Goal: Information Seeking & Learning: Understand process/instructions

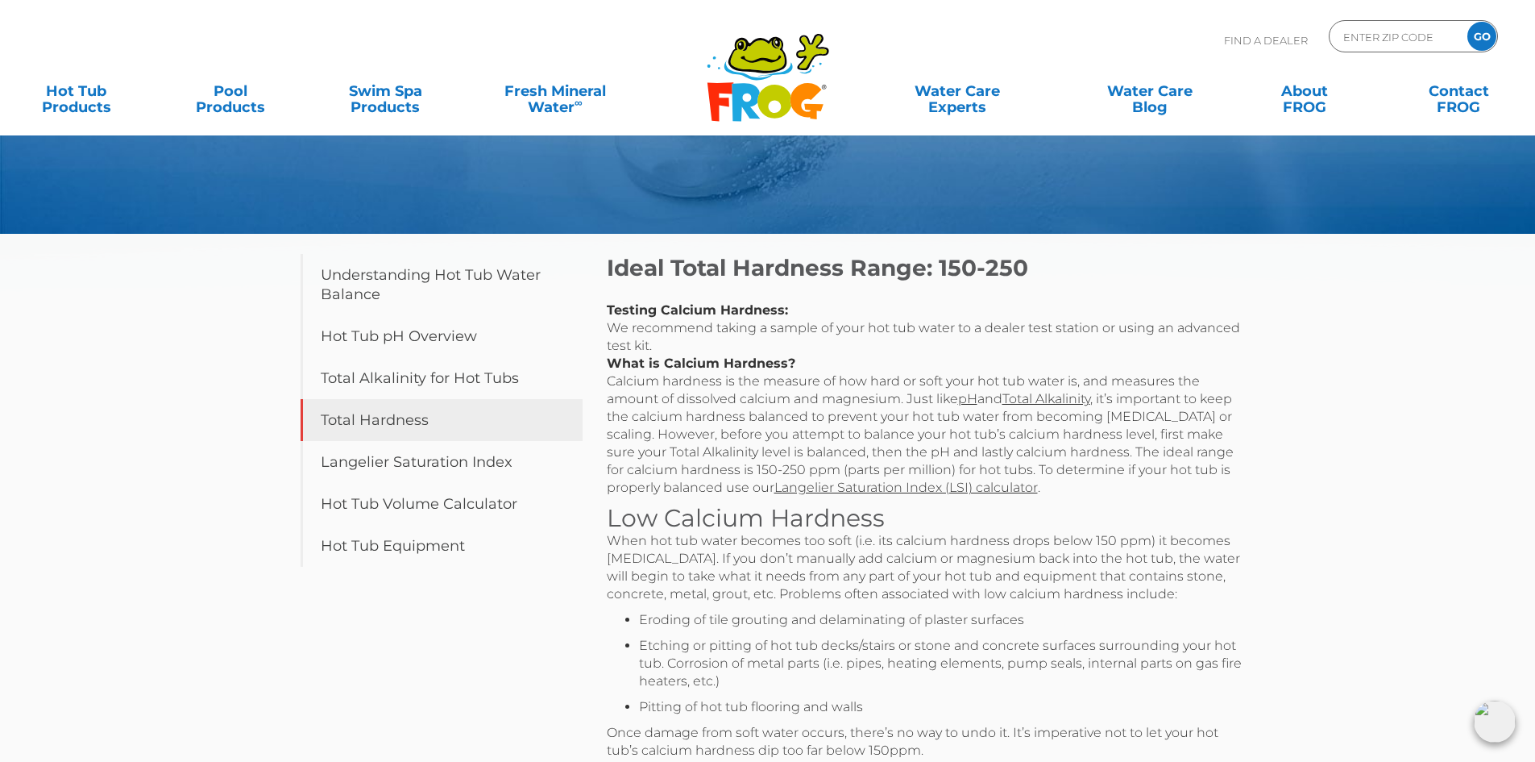
scroll to position [111, 0]
click at [481, 382] on link "Total Alkalinity for Hot Tubs" at bounding box center [442, 379] width 282 height 42
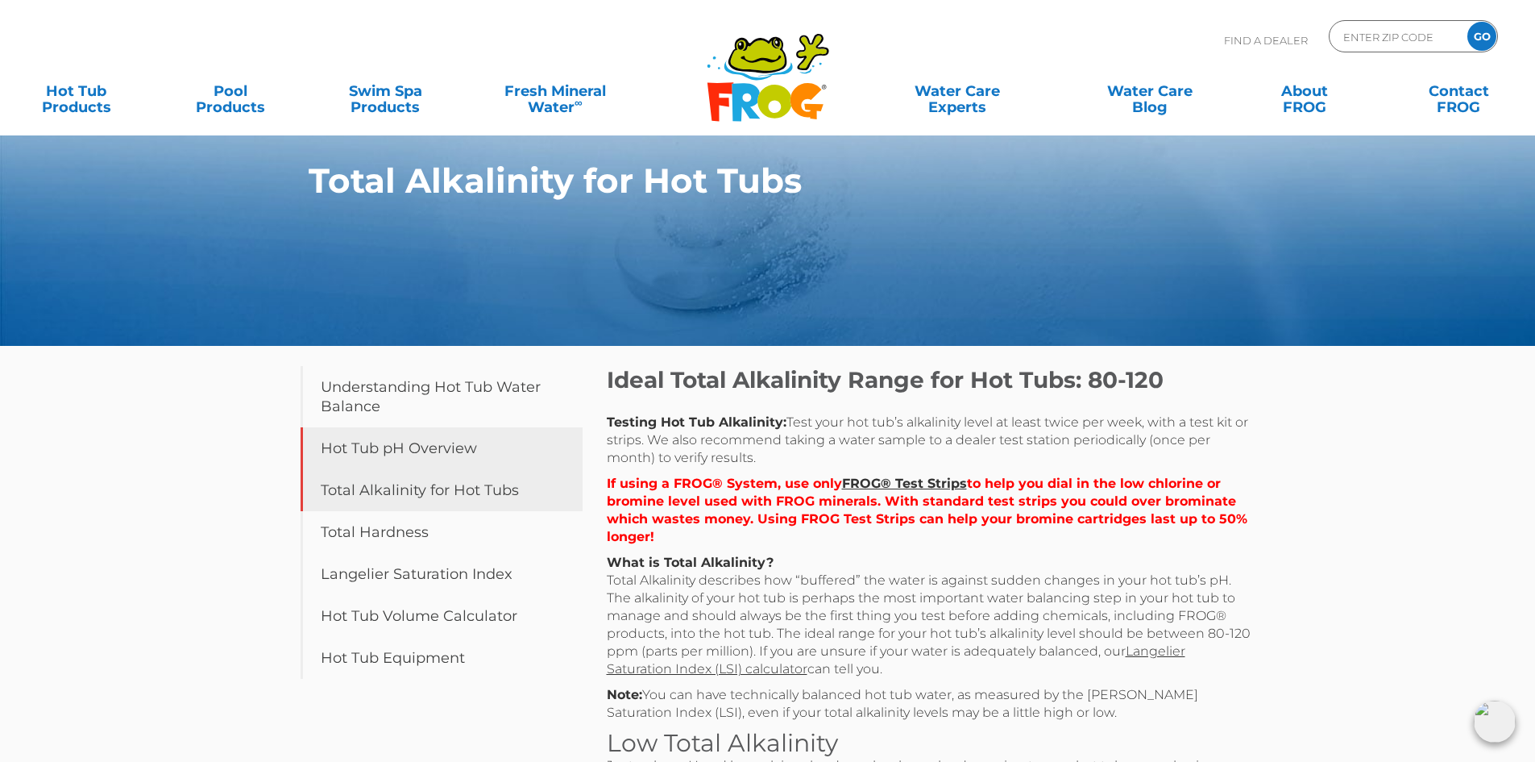
click at [461, 460] on link "Hot Tub pH Overview" at bounding box center [442, 448] width 282 height 42
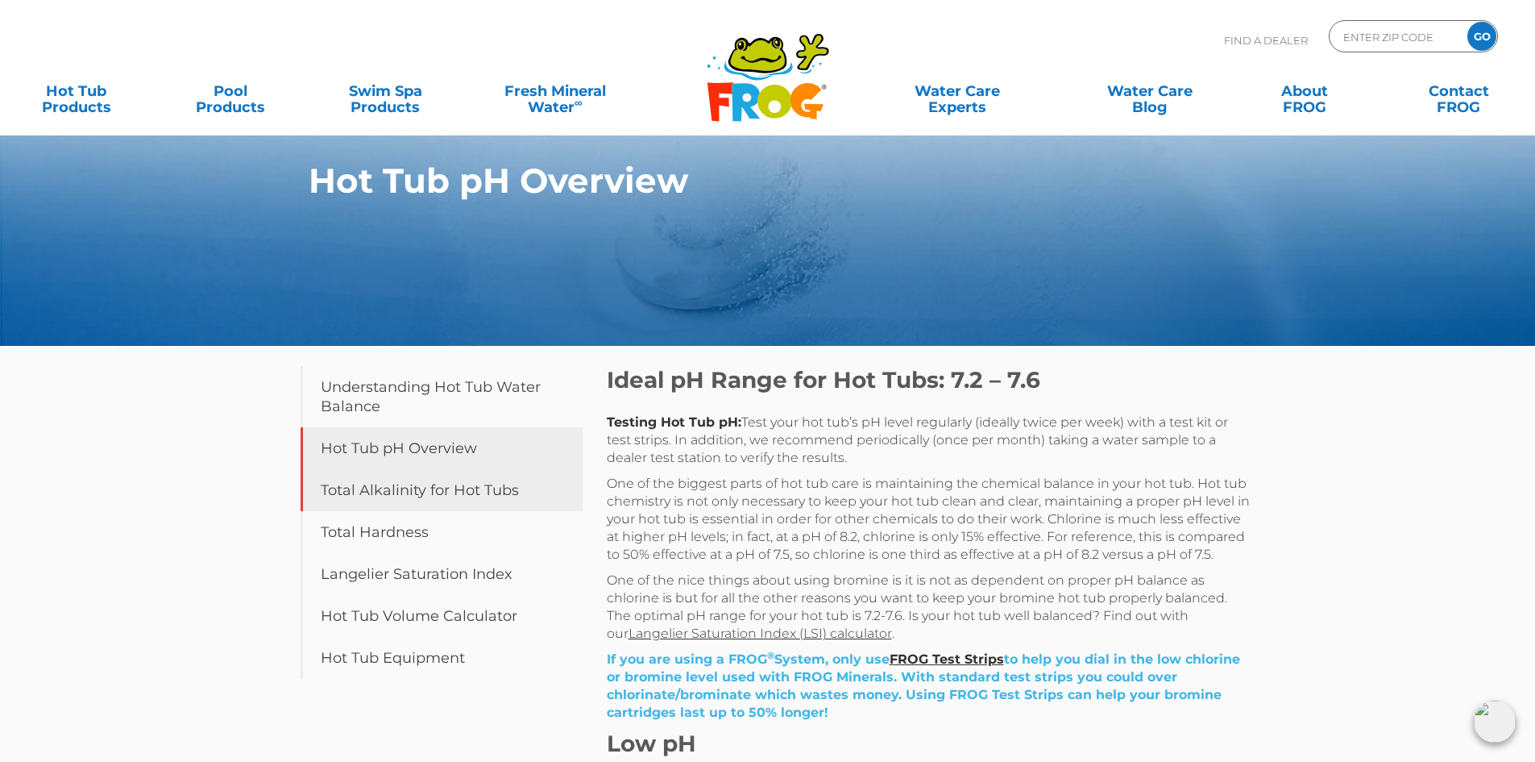
click at [497, 500] on link "Total Alkalinity for Hot Tubs" at bounding box center [442, 490] width 282 height 42
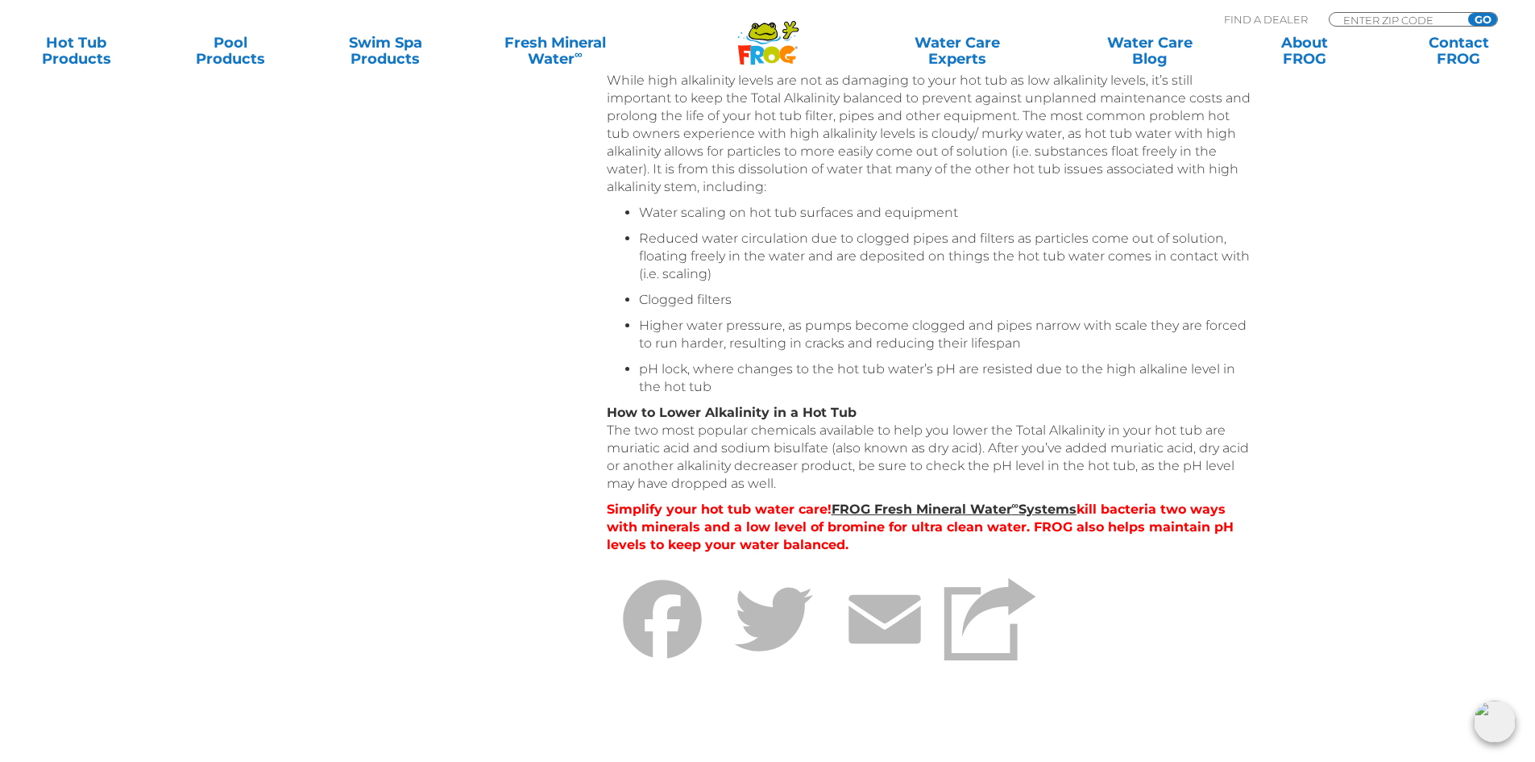
scroll to position [1124, 0]
click at [907, 511] on link "FROG Fresh Mineral Water ∞ Systems" at bounding box center [955, 507] width 246 height 15
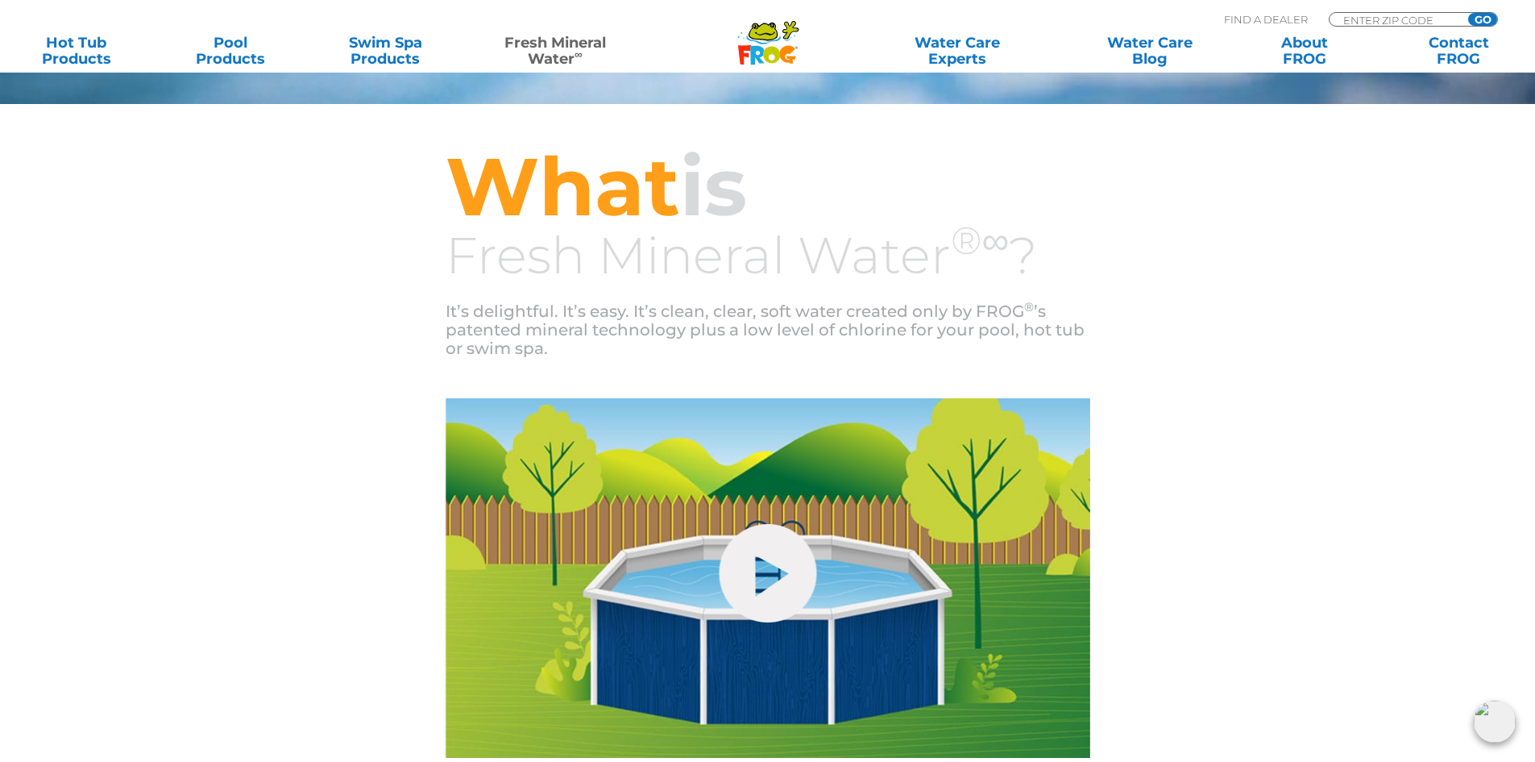
scroll to position [409, 0]
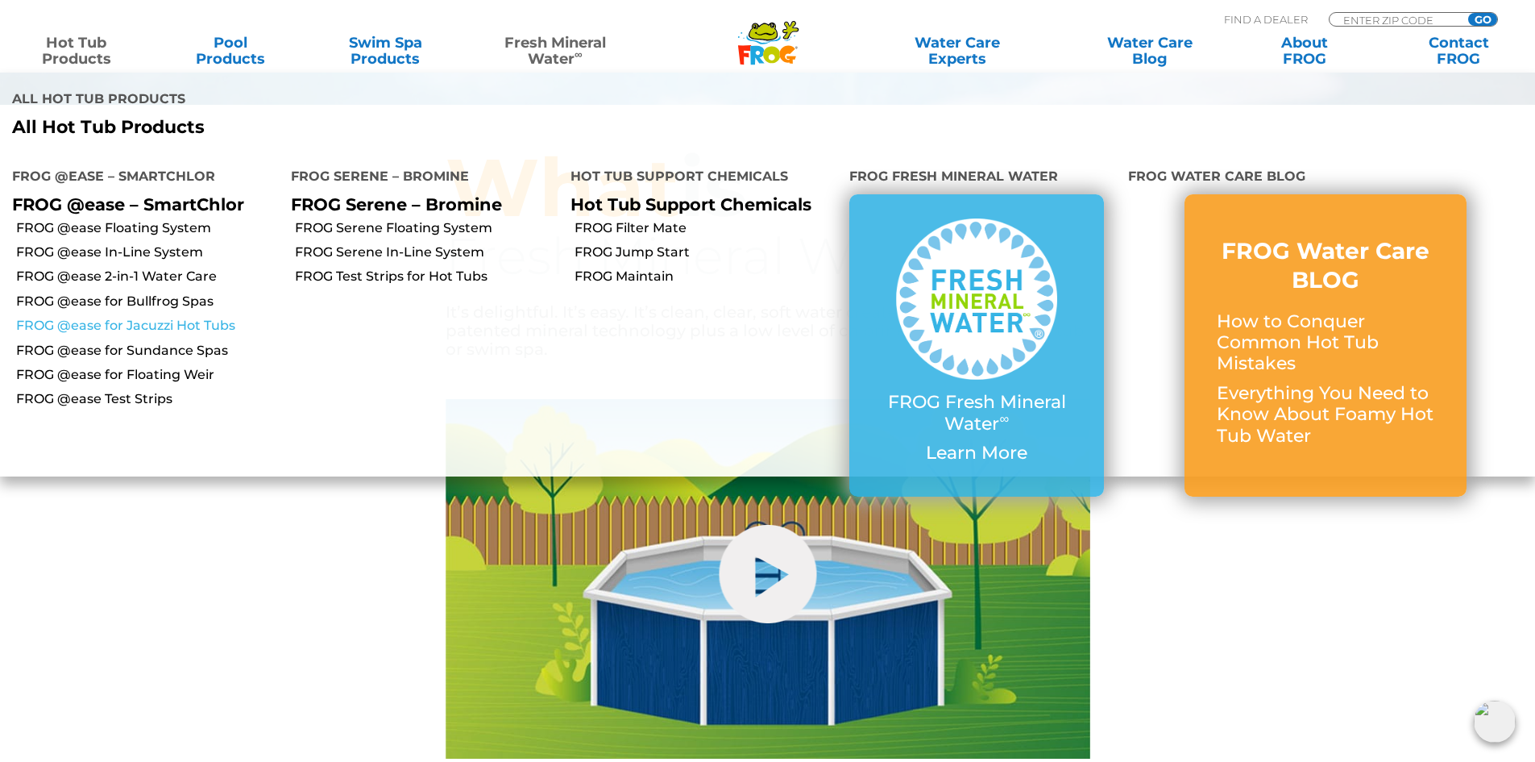
click at [118, 323] on link "FROG @ease for Jacuzzi Hot Tubs" at bounding box center [147, 326] width 263 height 18
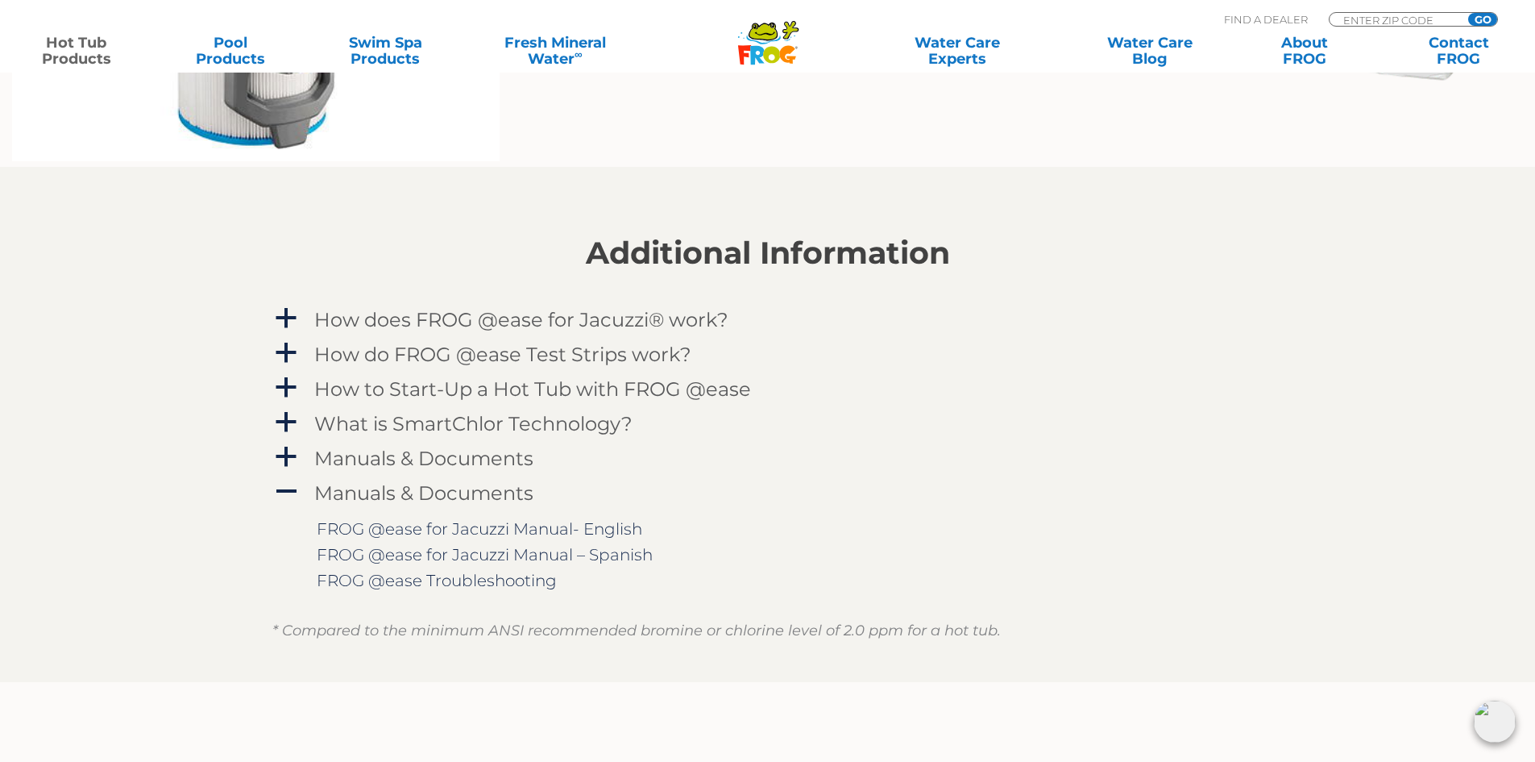
scroll to position [1576, 0]
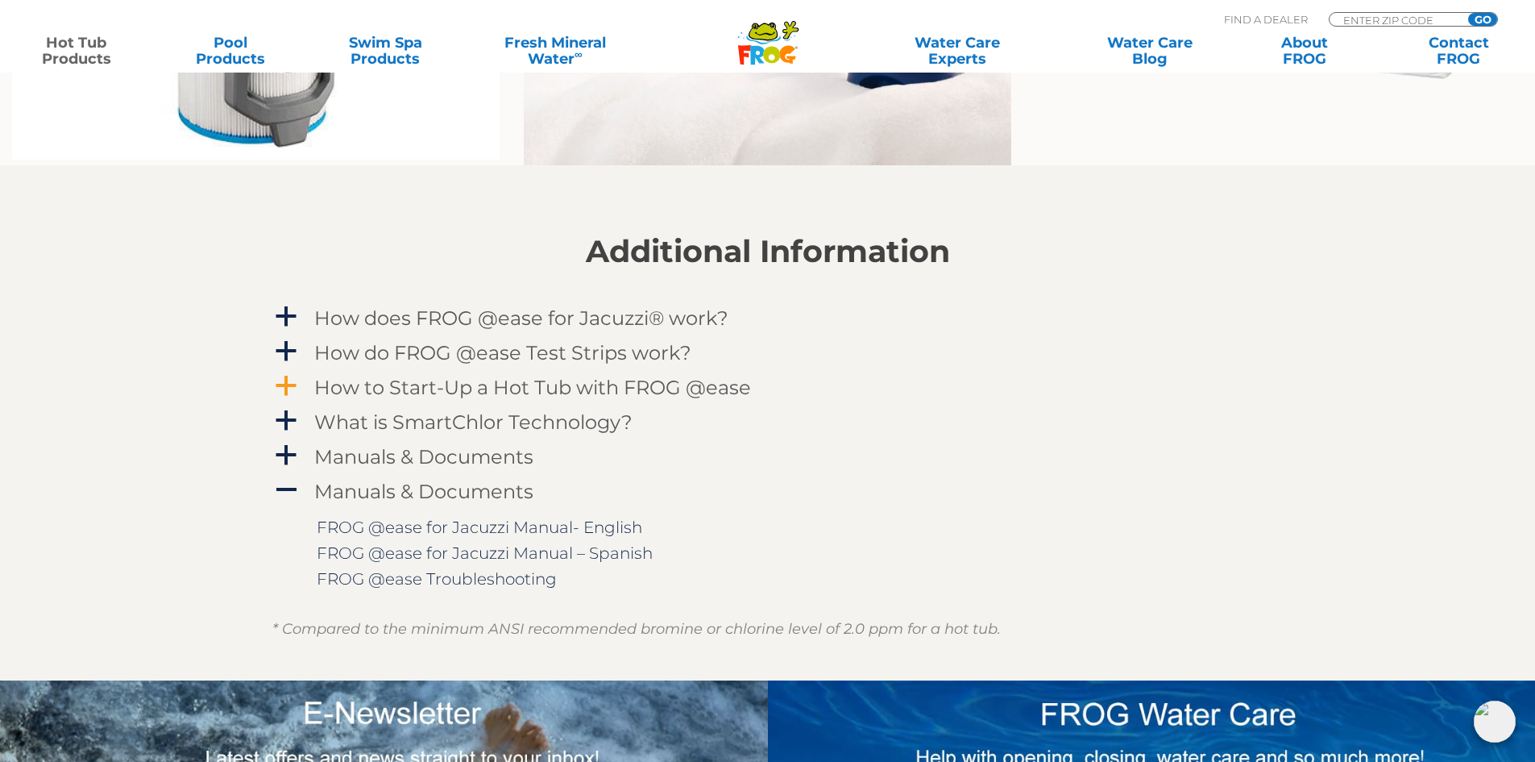
click at [285, 386] on span "a" at bounding box center [286, 386] width 24 height 24
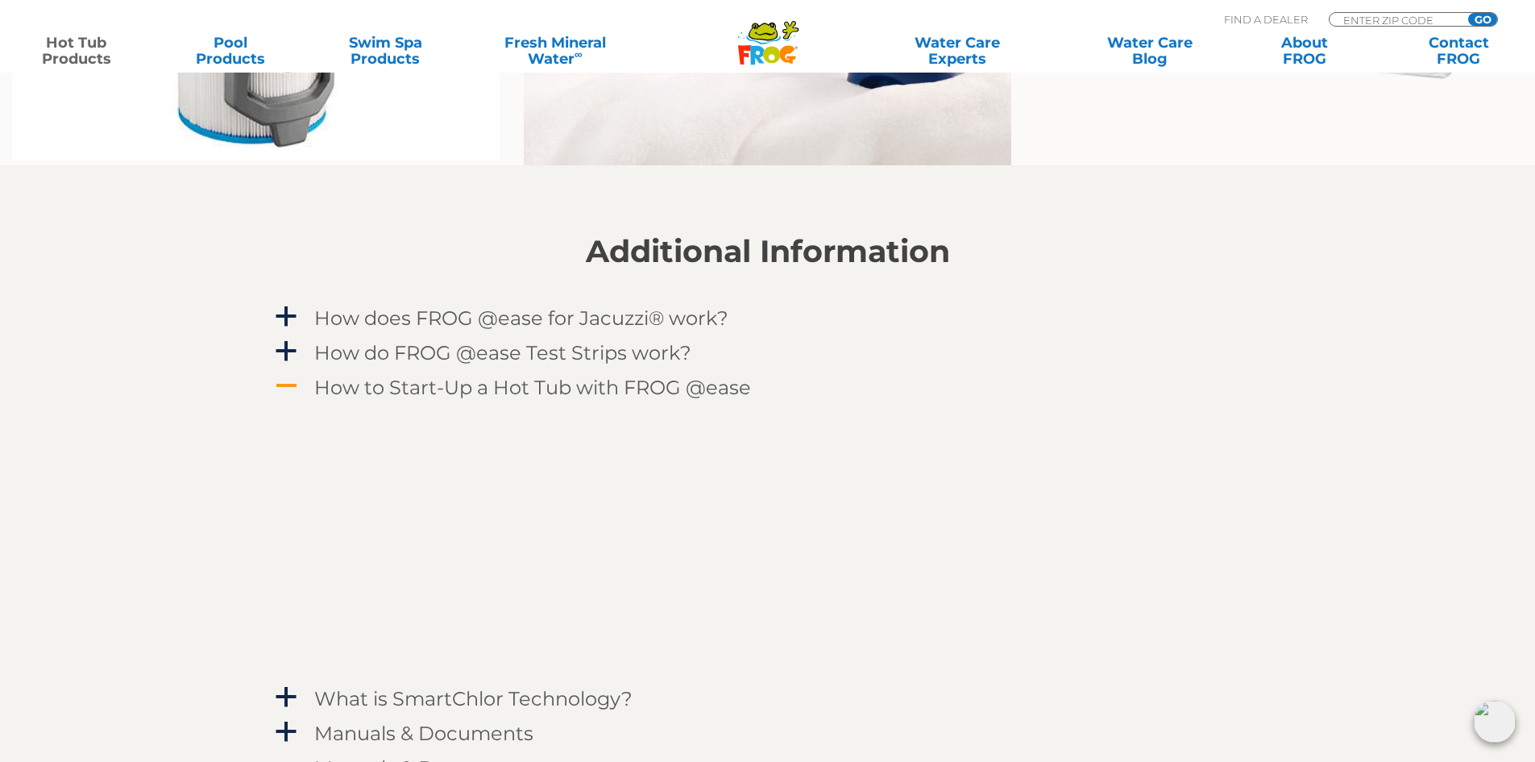
click at [281, 380] on span "A" at bounding box center [286, 386] width 24 height 24
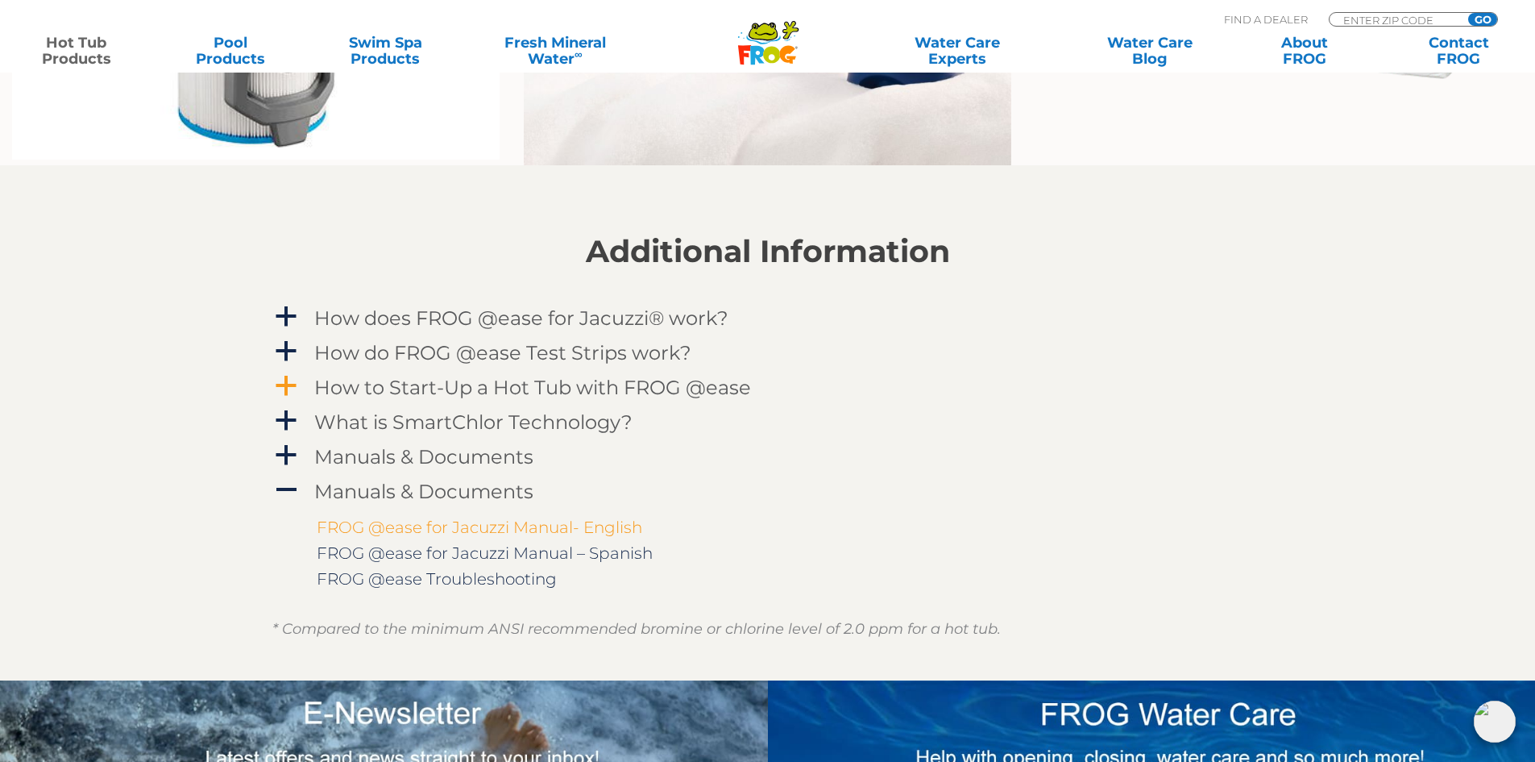
click at [370, 525] on link "FROG @ease for Jacuzzi Manual- English" at bounding box center [480, 526] width 326 height 19
